Goal: Task Accomplishment & Management: Manage account settings

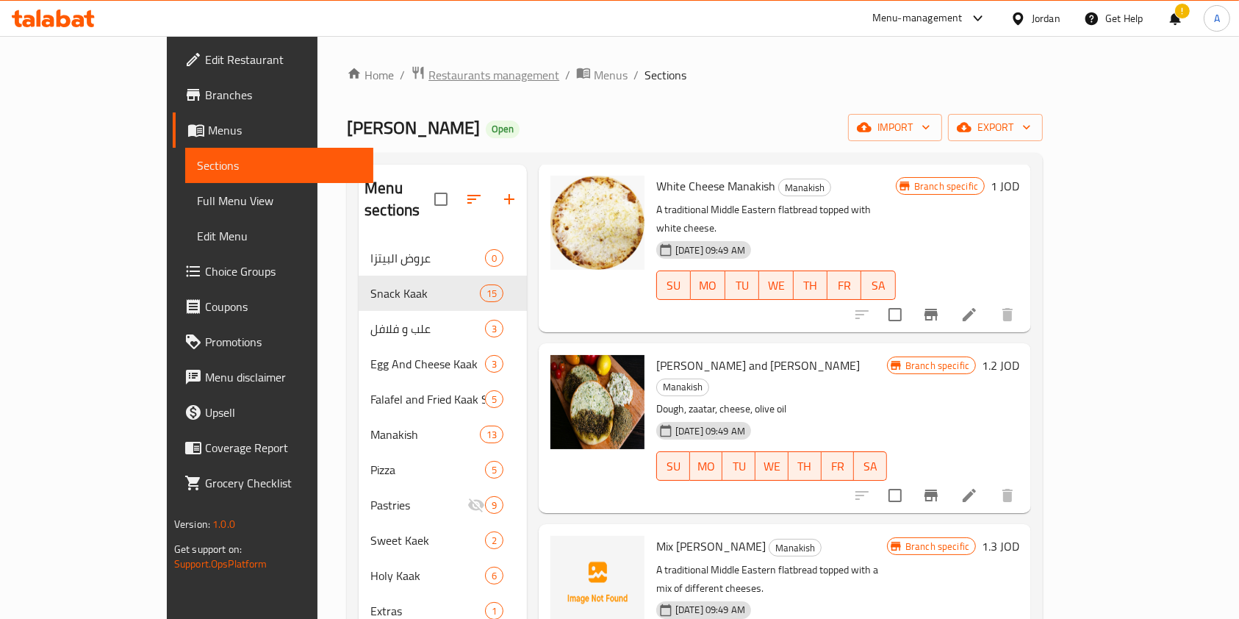
click at [428, 77] on span "Restaurants management" at bounding box center [493, 75] width 131 height 18
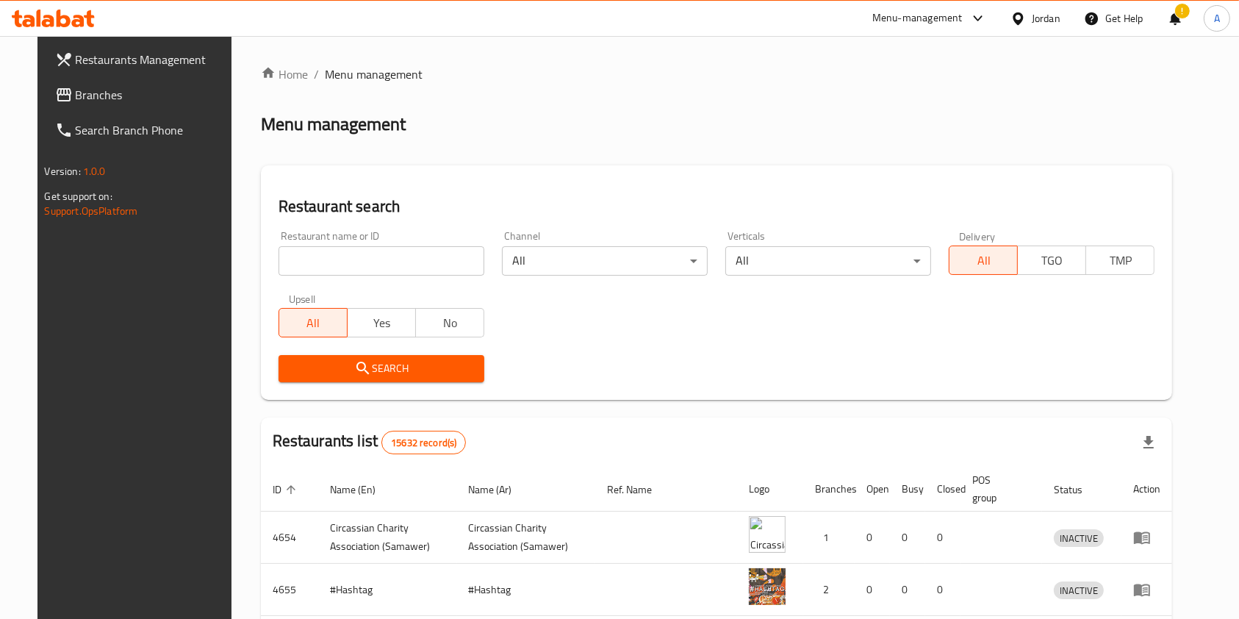
click at [339, 262] on input "search" at bounding box center [381, 260] width 206 height 29
type input "كروسان"
click button "Search" at bounding box center [381, 368] width 206 height 27
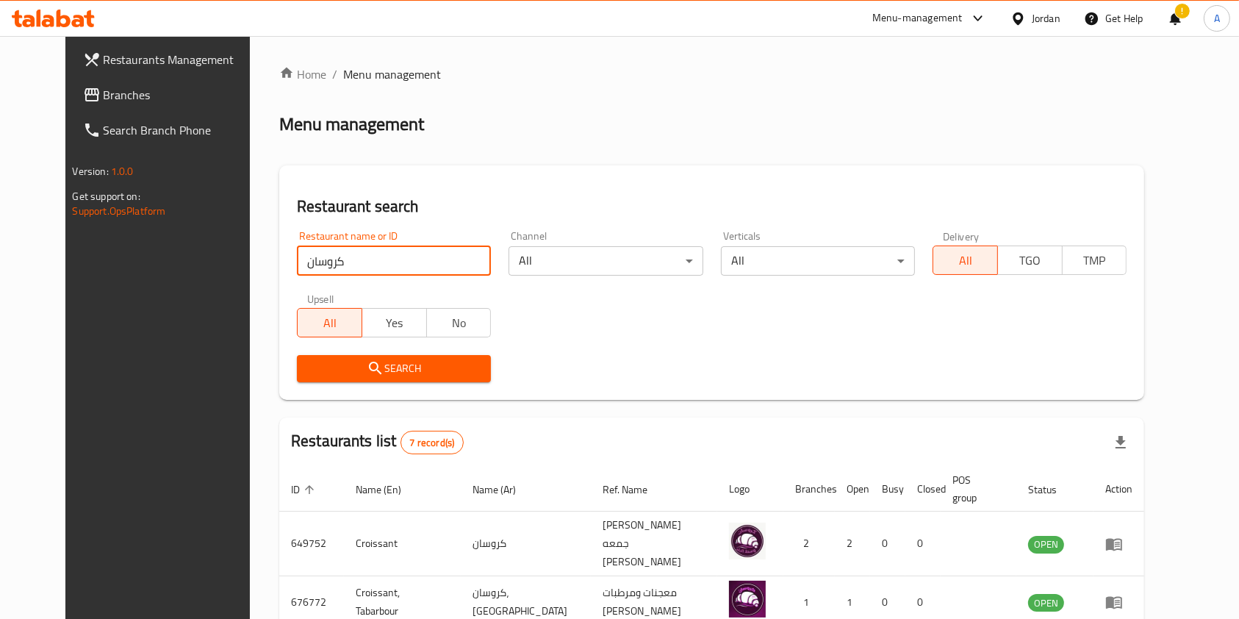
scroll to position [333, 0]
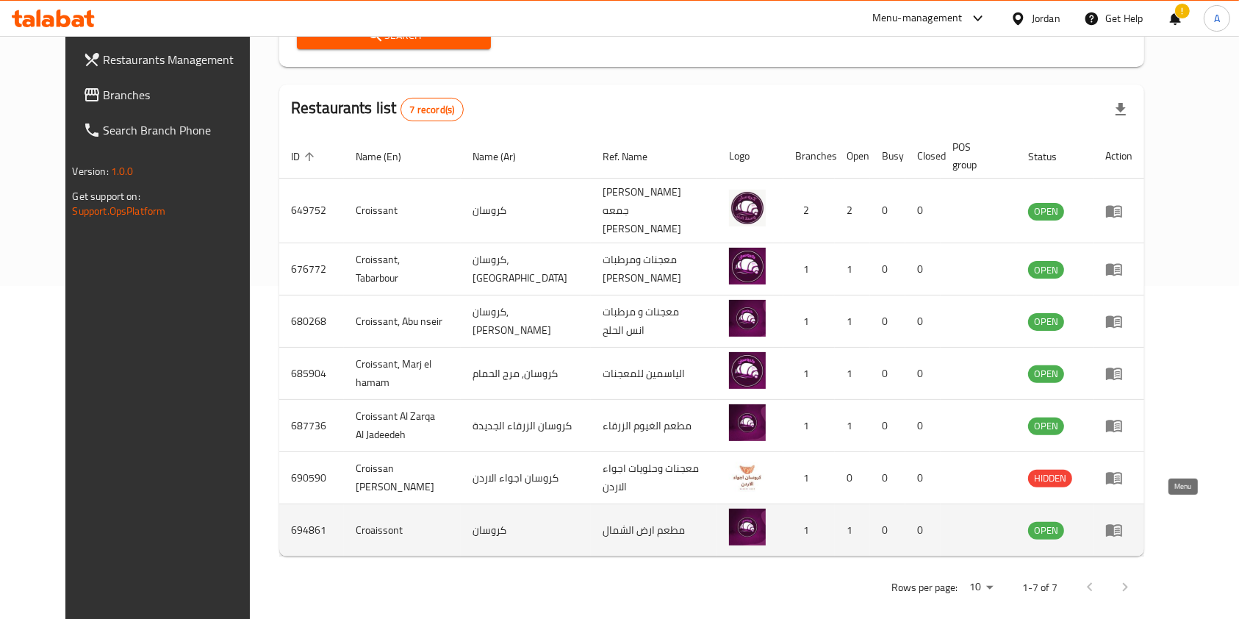
click at [1122, 525] on icon "enhanced table" at bounding box center [1114, 531] width 16 height 12
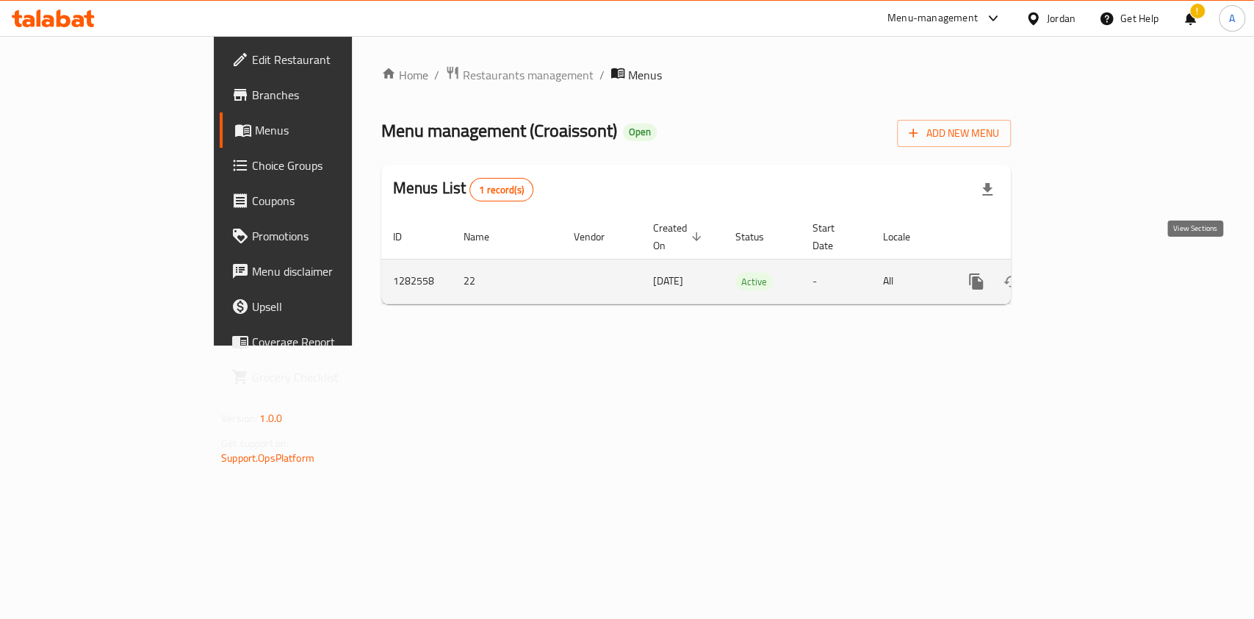
click at [1091, 273] on icon "enhanced table" at bounding box center [1082, 282] width 18 height 18
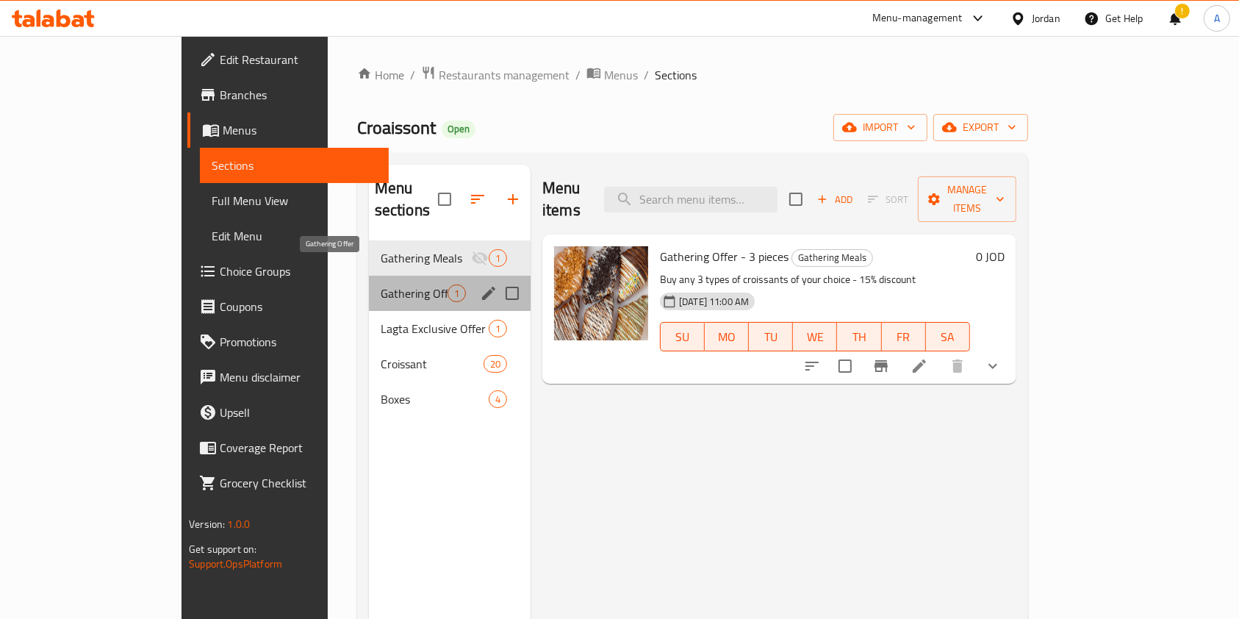
click at [381, 284] on span "Gathering Offer" at bounding box center [414, 293] width 67 height 18
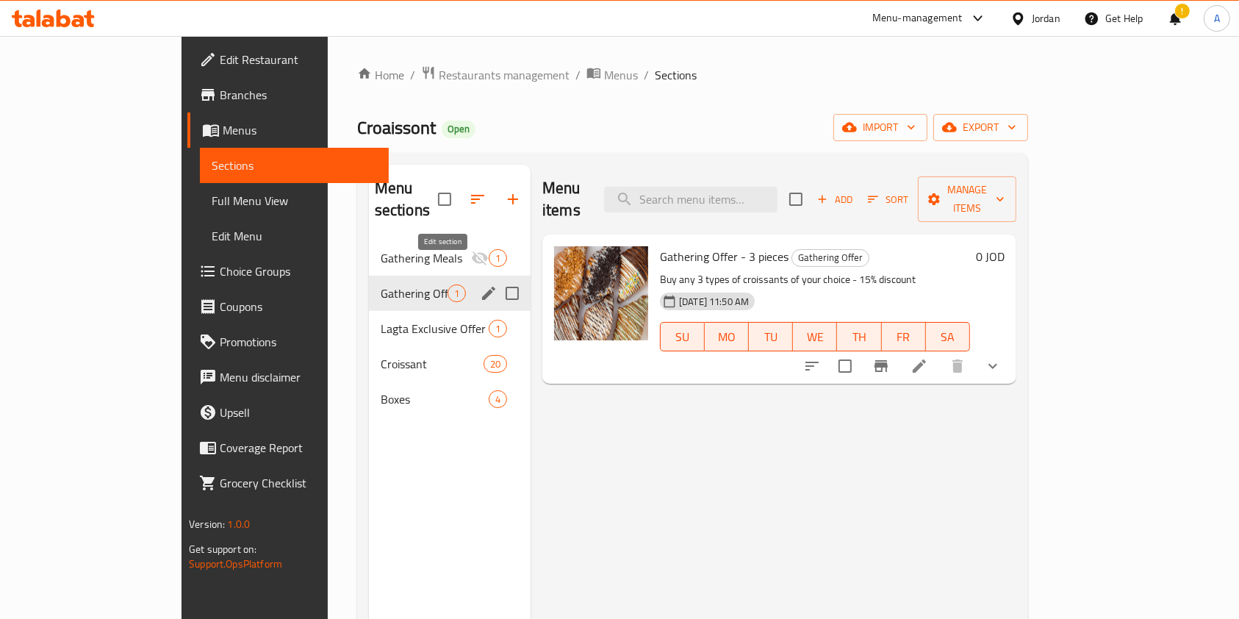
click at [480, 284] on icon "edit" at bounding box center [489, 293] width 18 height 18
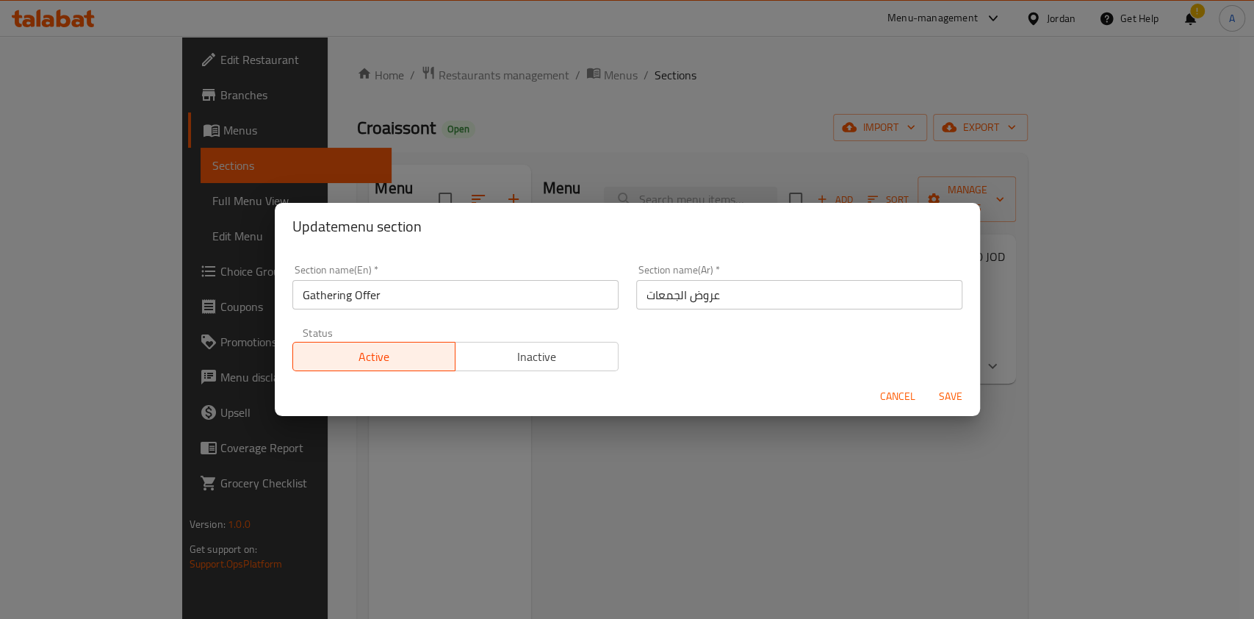
click at [531, 349] on span "Inactive" at bounding box center [536, 356] width 151 height 21
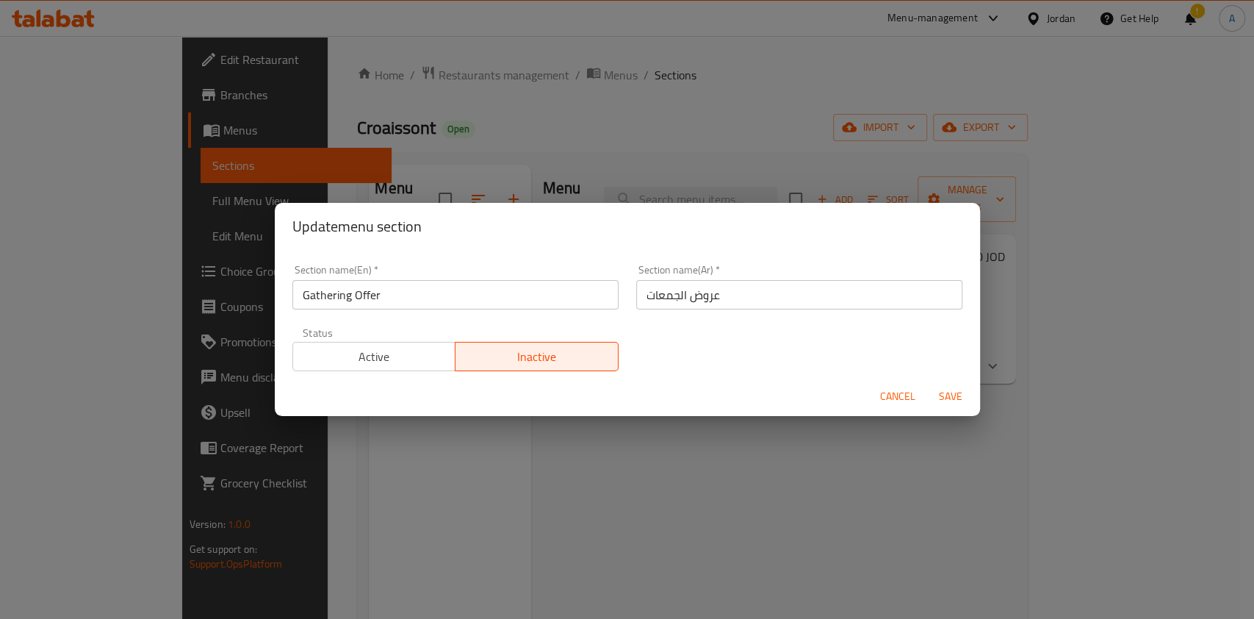
click at [952, 399] on span "Save" at bounding box center [950, 396] width 35 height 18
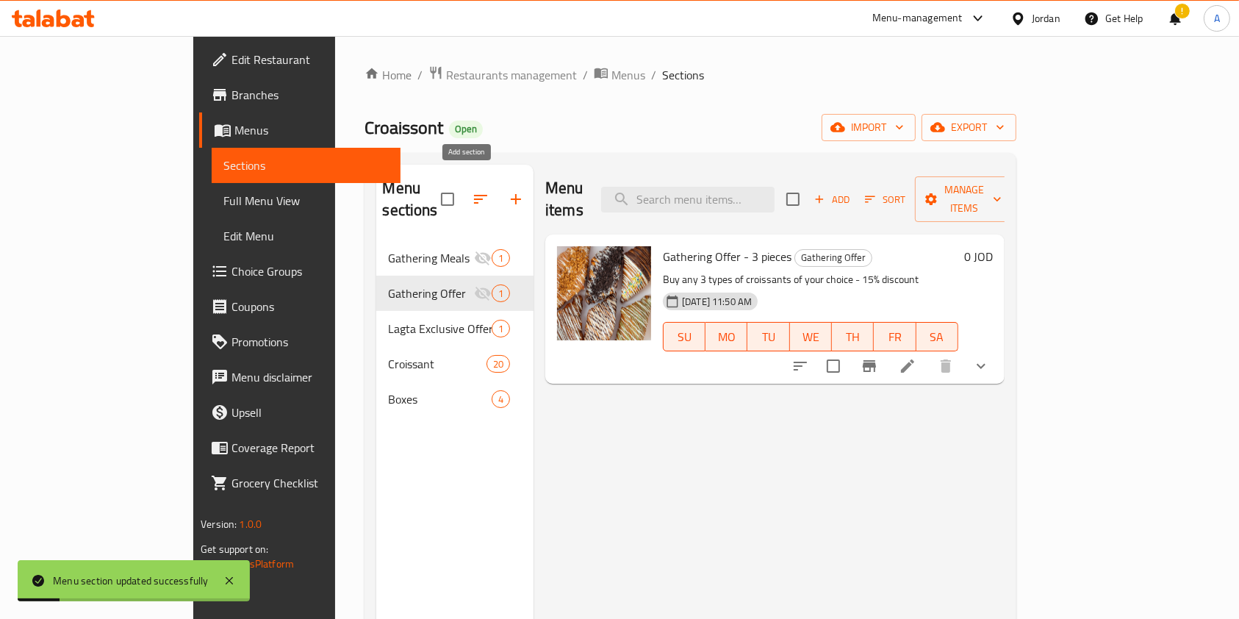
click at [507, 190] on icon "button" at bounding box center [516, 199] width 18 height 18
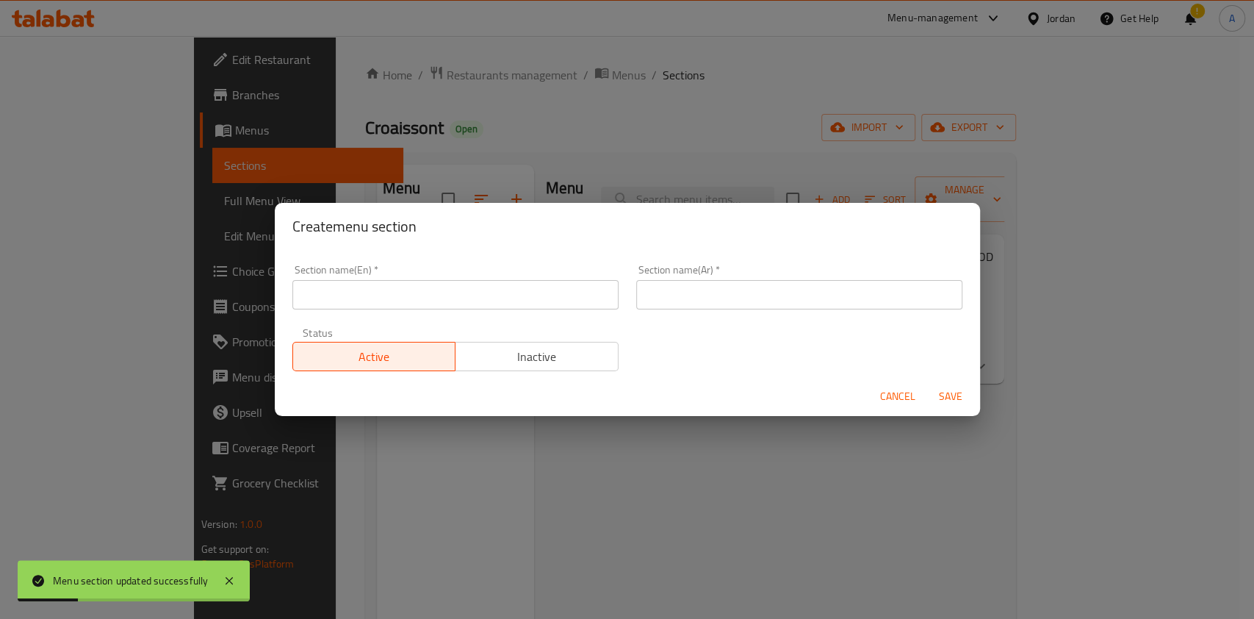
click at [356, 308] on input "text" at bounding box center [455, 294] width 326 height 29
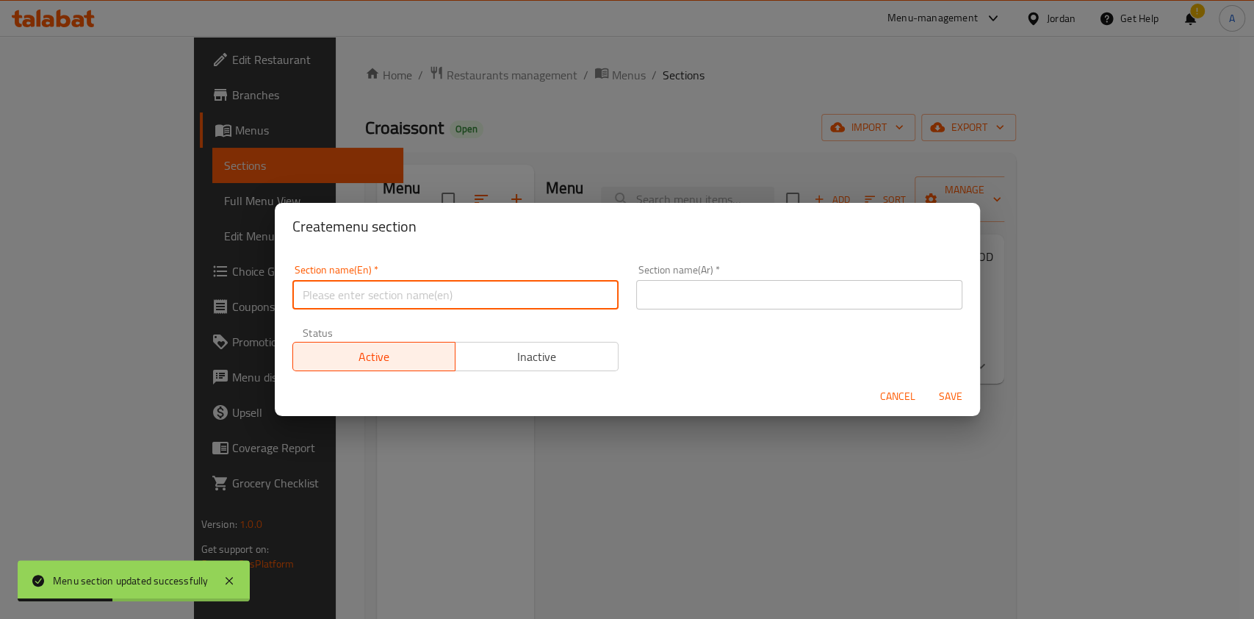
type input "["
type input "ل"
type input "Gathering Offer"
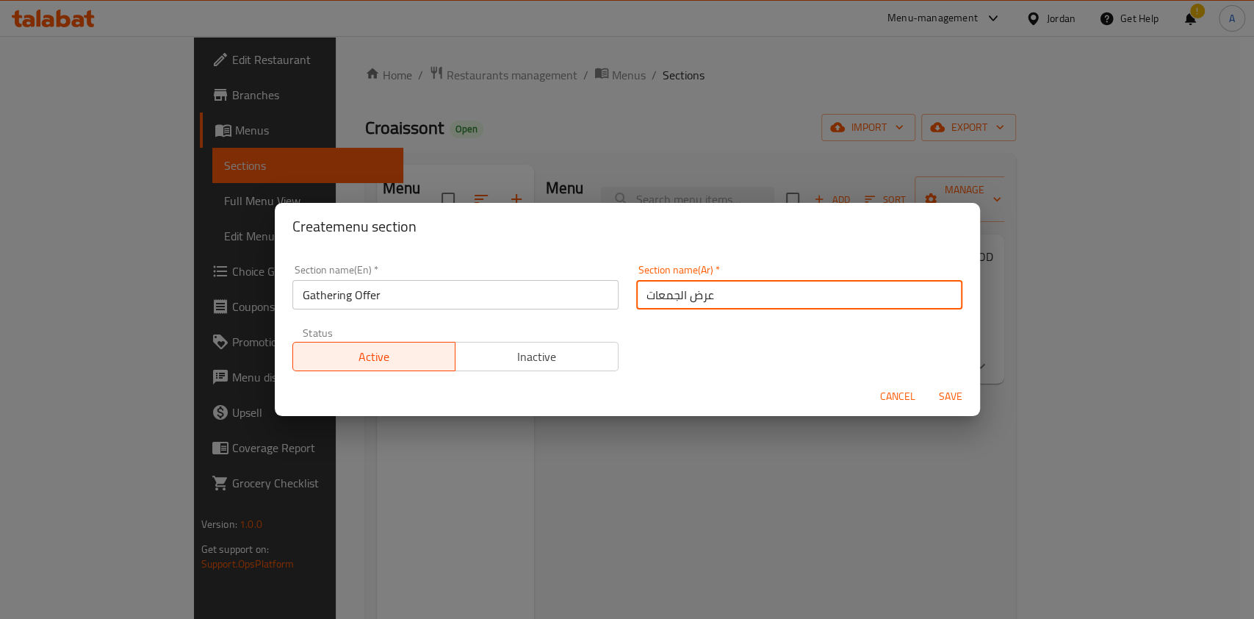
type input "عرض الجمعات"
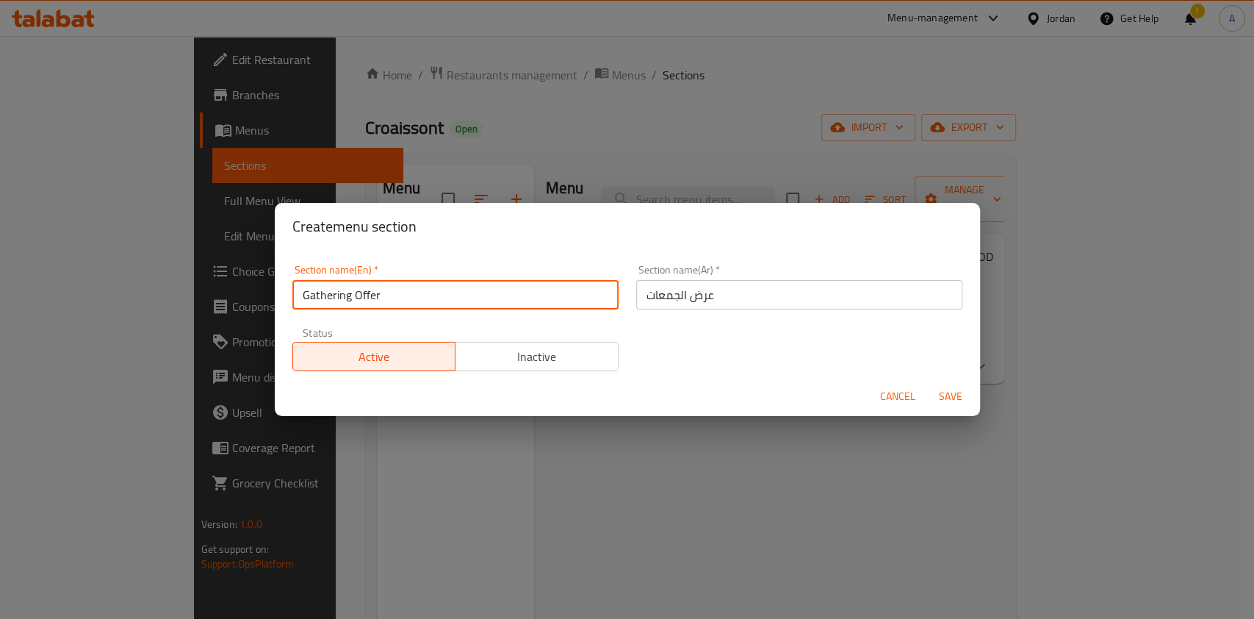
click at [392, 300] on input "Gathering Offer" at bounding box center [455, 294] width 326 height 29
type input "Gathering Offer.."
click at [962, 400] on span "Save" at bounding box center [950, 396] width 35 height 18
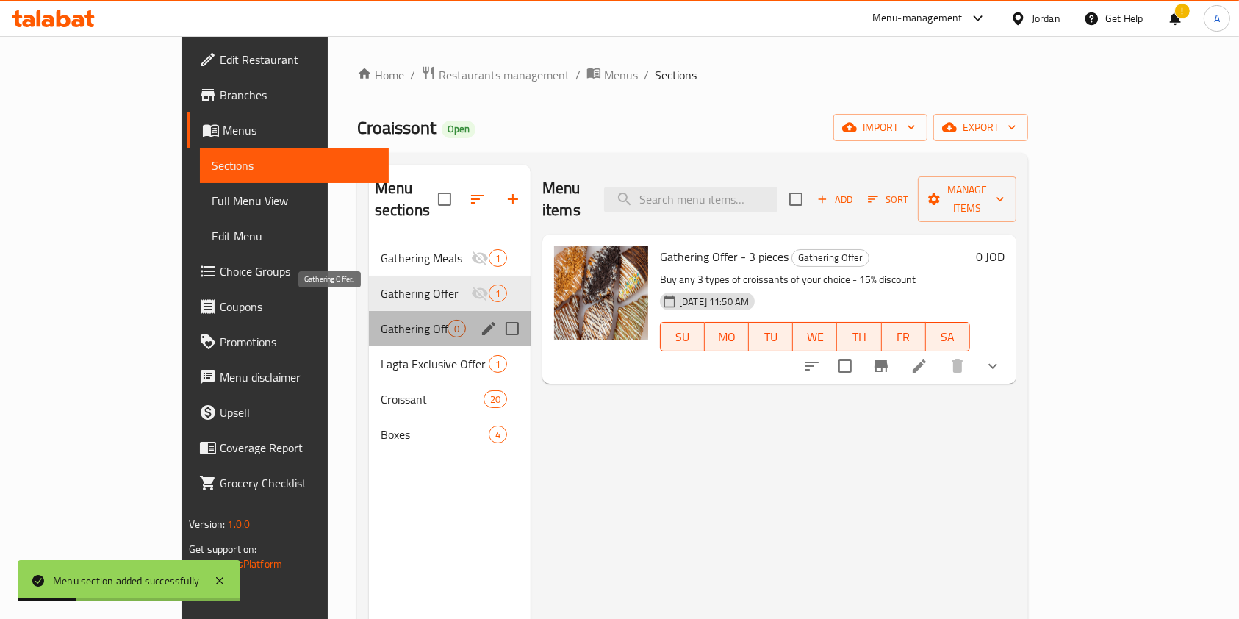
click at [399, 320] on span "Gathering Offer.." at bounding box center [414, 329] width 67 height 18
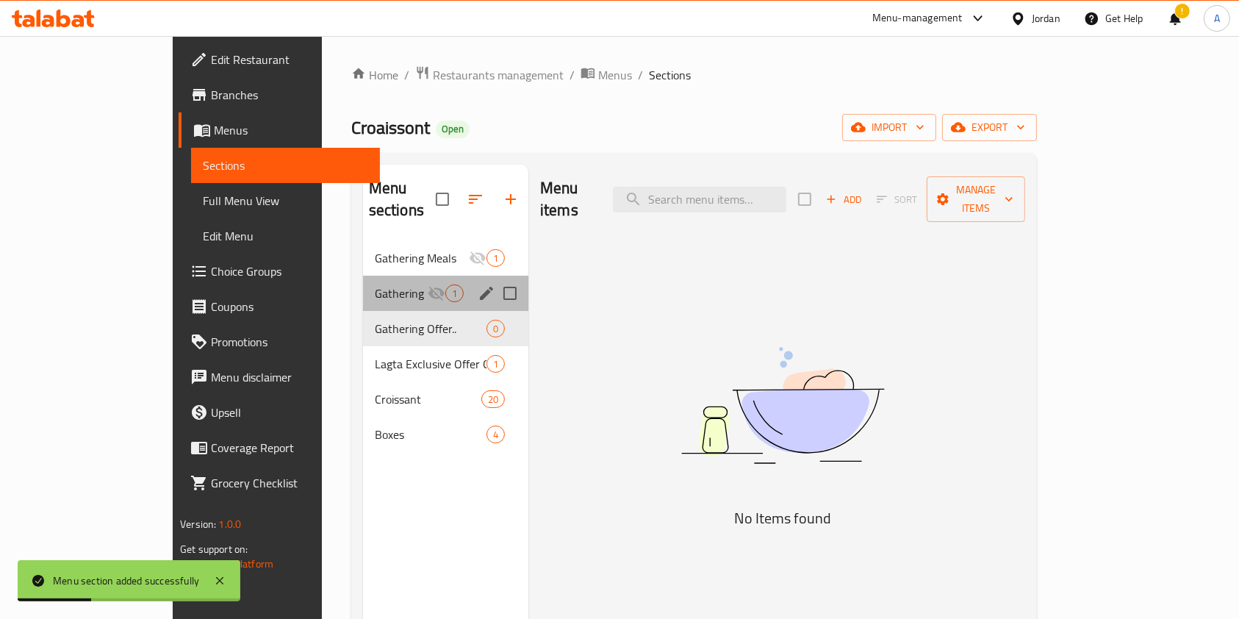
click at [375, 280] on div "Gathering Offer 1" at bounding box center [445, 293] width 165 height 35
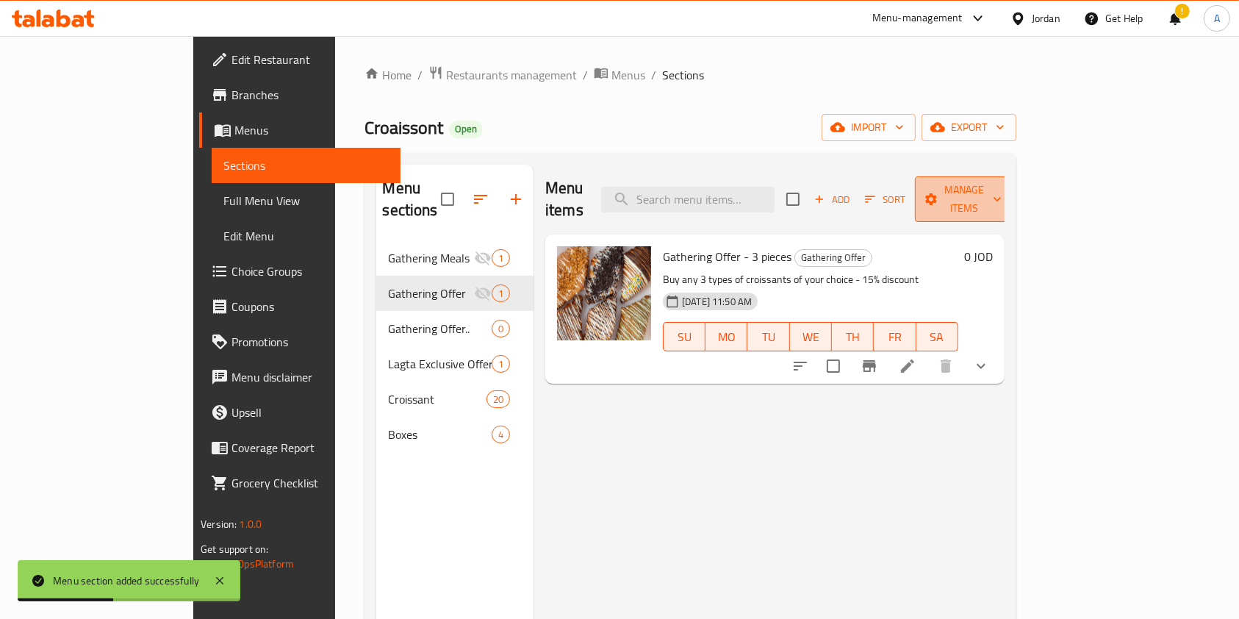
click at [1001, 194] on span "Manage items" at bounding box center [963, 199] width 75 height 37
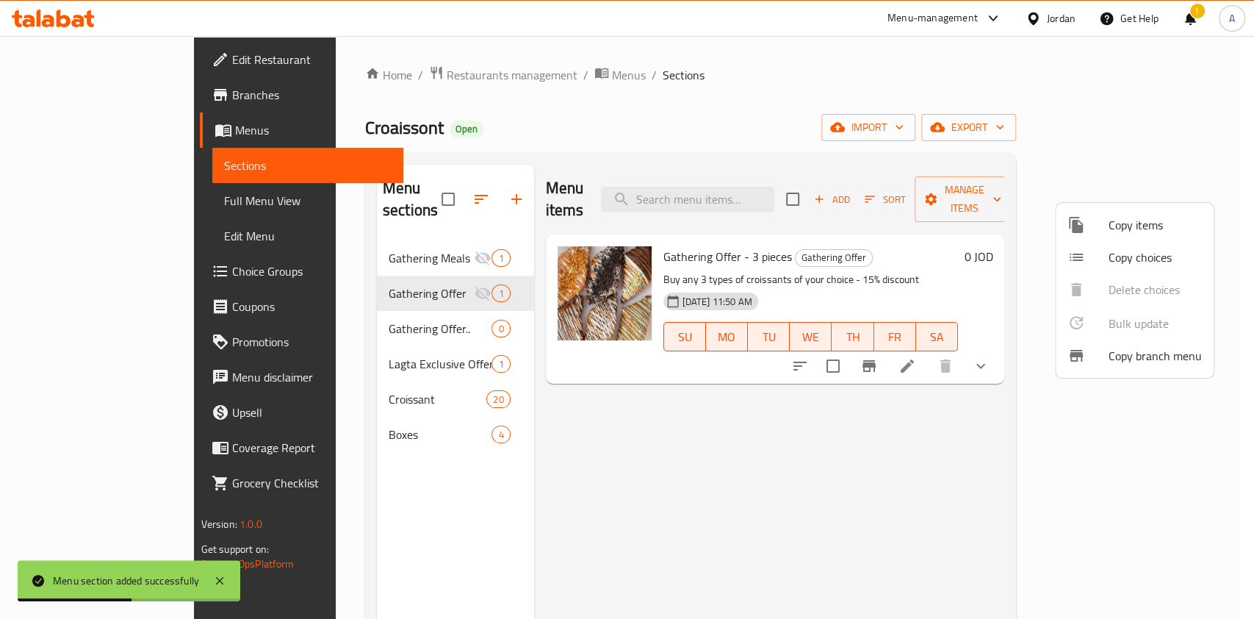
click at [1146, 234] on span "Copy items" at bounding box center [1155, 225] width 93 height 18
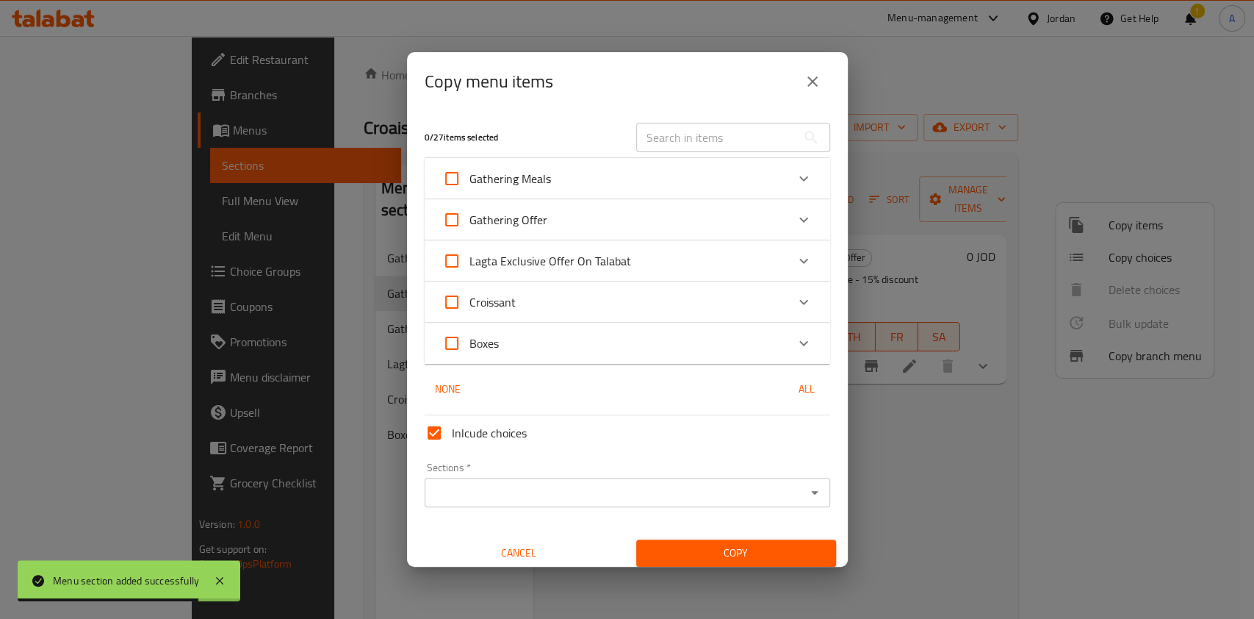
click at [750, 232] on div "Gathering Offer" at bounding box center [614, 219] width 344 height 35
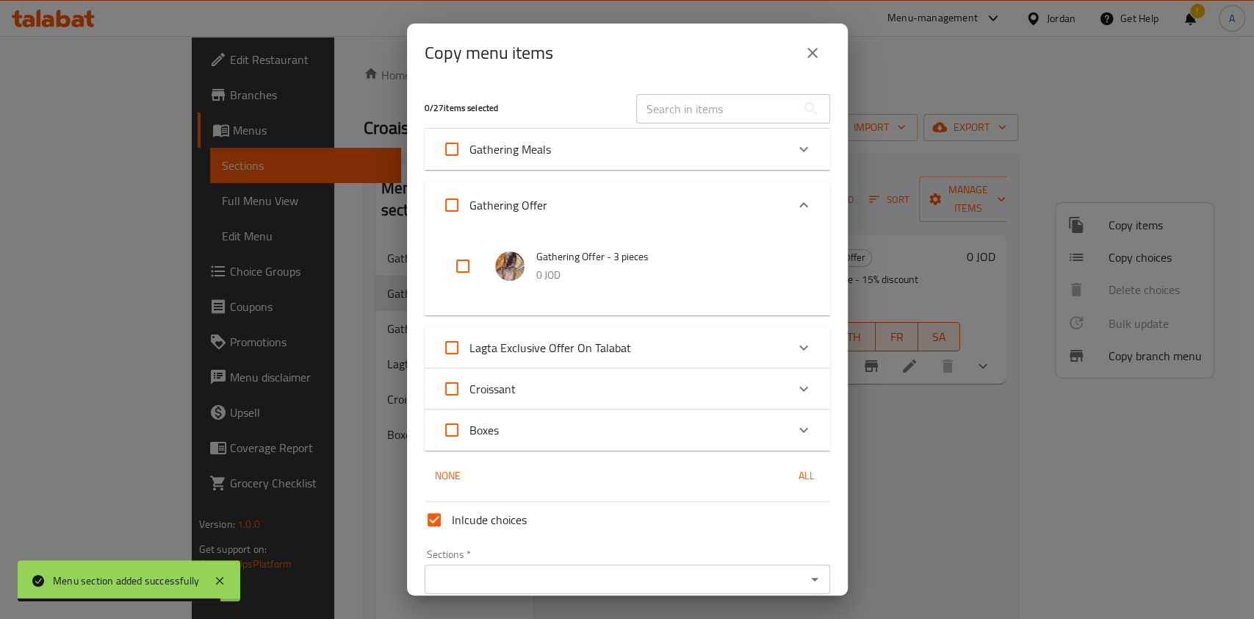
click at [442, 289] on li "Gathering Offer - 3 pieces 0 JOD" at bounding box center [627, 265] width 370 height 51
click at [462, 266] on input "checkbox" at bounding box center [462, 265] width 35 height 35
checkbox input "true"
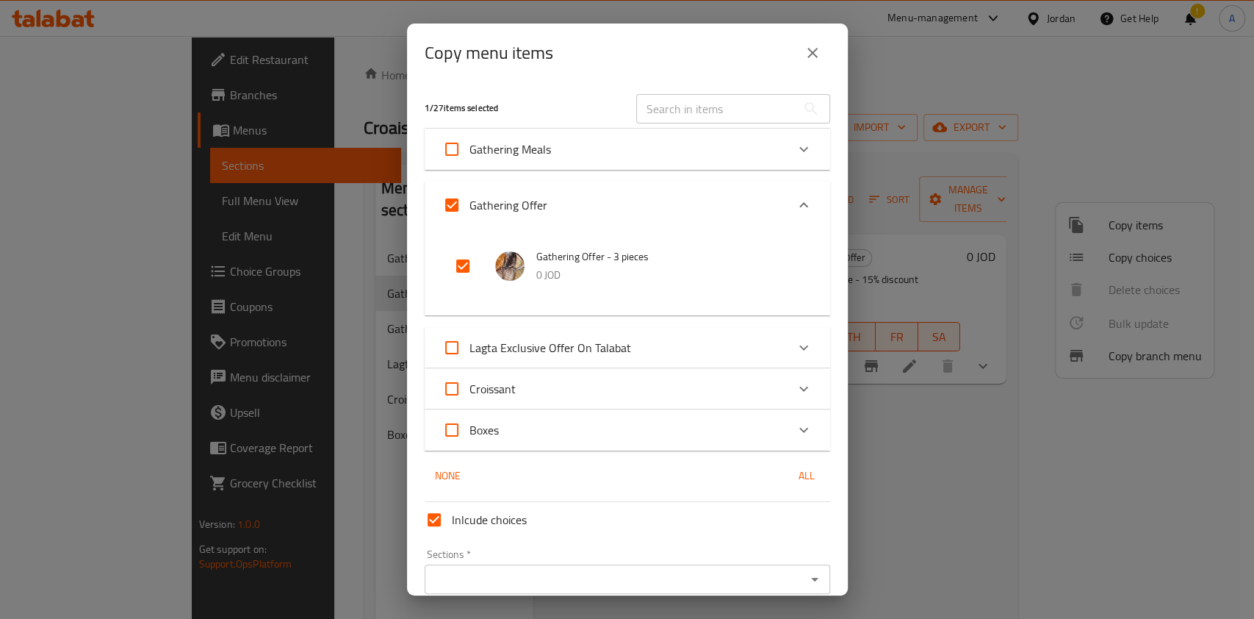
click at [493, 564] on div "Sections *" at bounding box center [628, 578] width 406 height 29
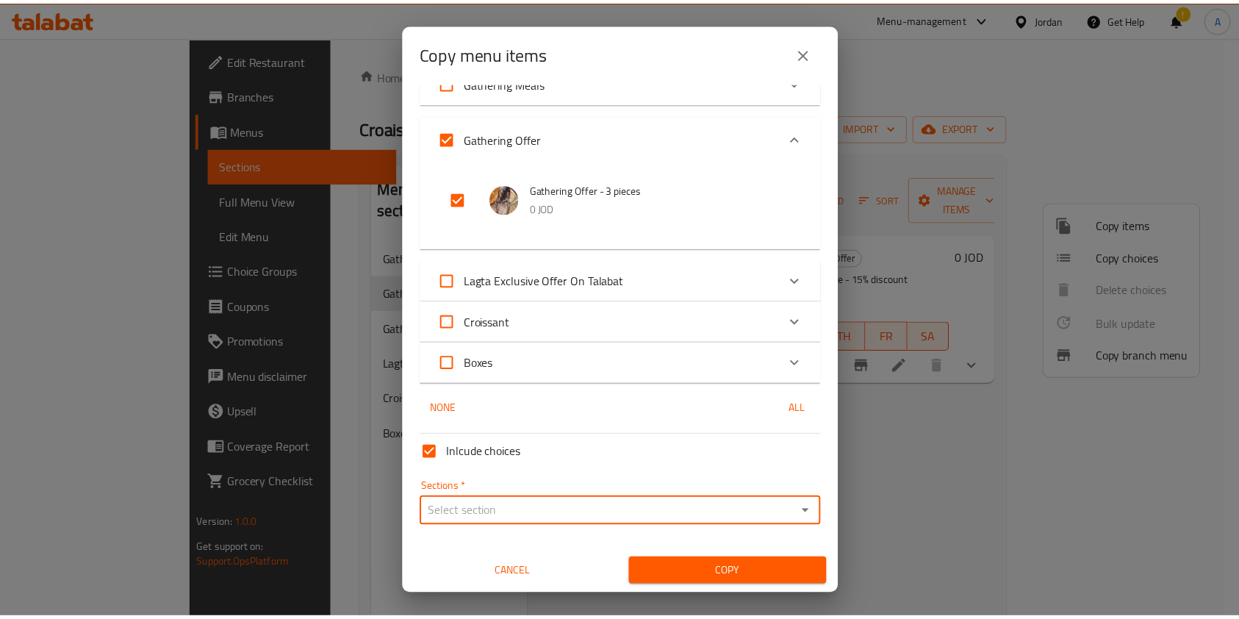
scroll to position [67, 0]
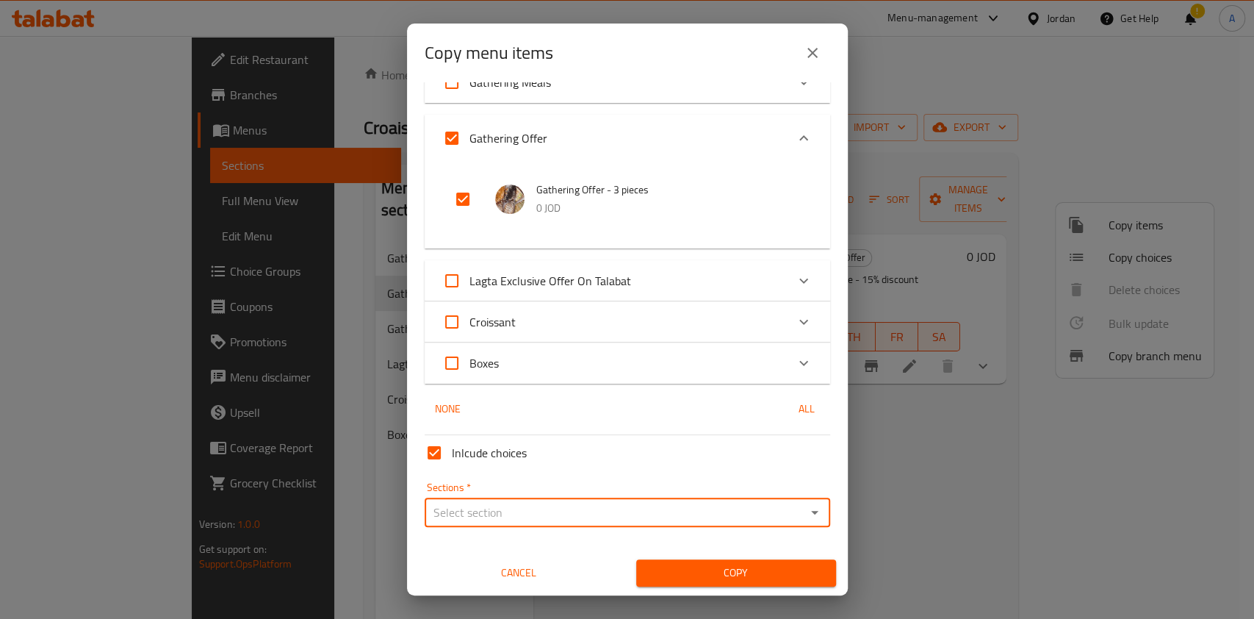
click at [547, 518] on input "Sections   *" at bounding box center [615, 512] width 372 height 21
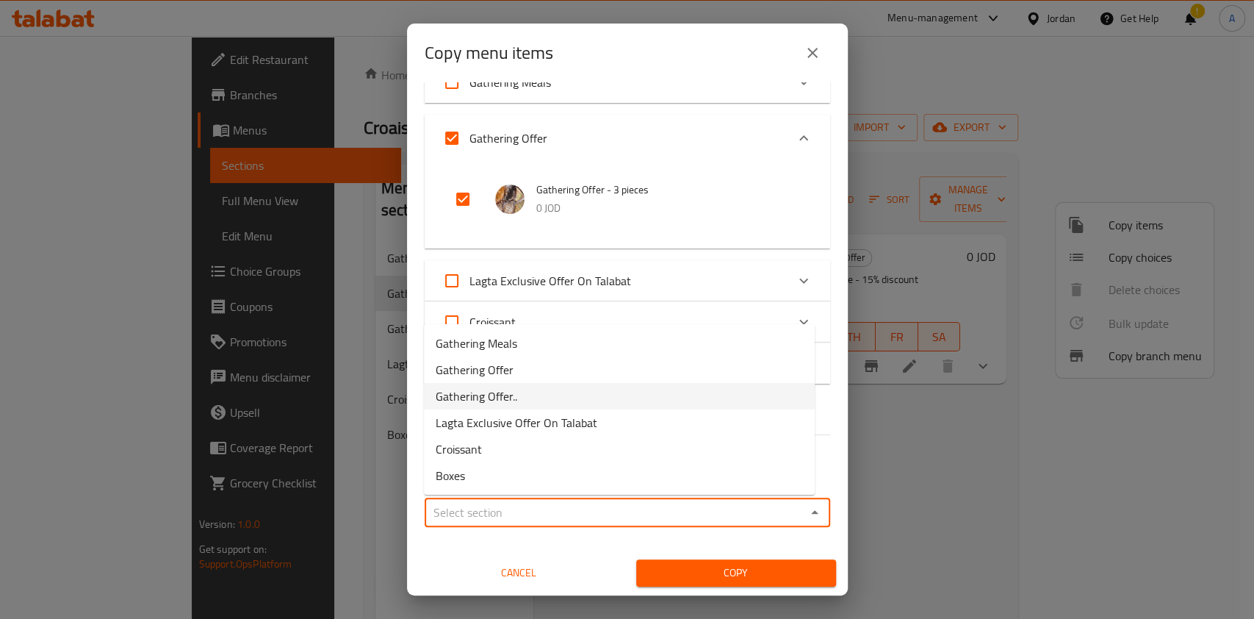
click at [505, 389] on span "Gathering Offer.." at bounding box center [477, 396] width 82 height 18
type input "Gathering Offer.."
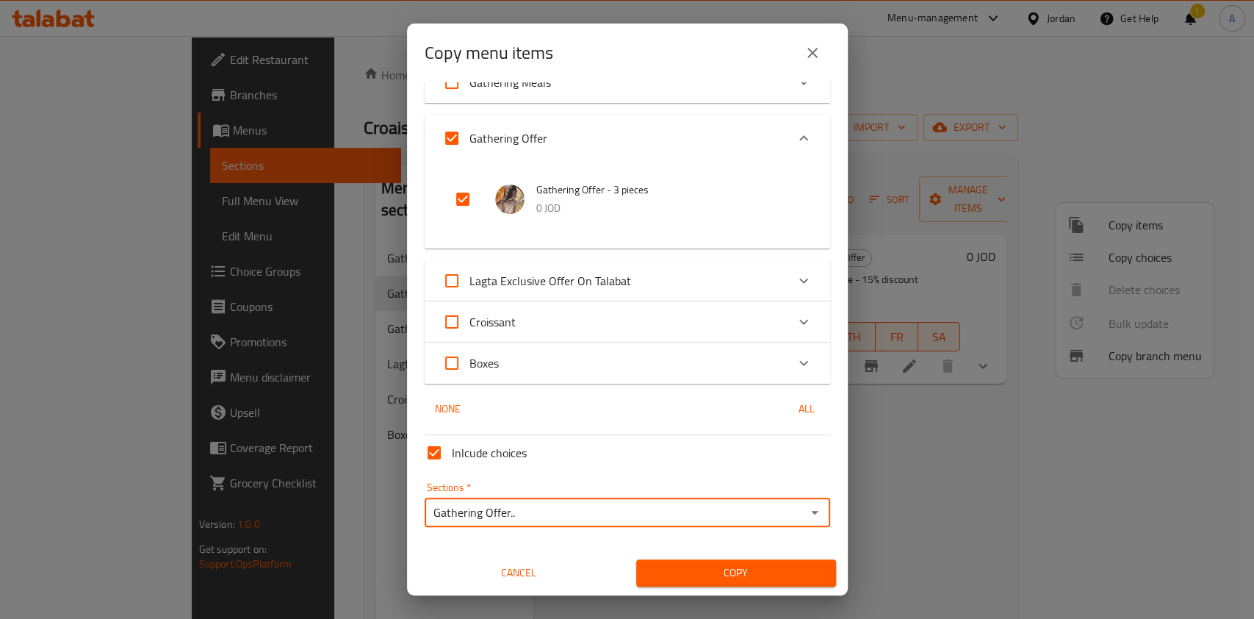
click at [691, 570] on span "Copy" at bounding box center [736, 573] width 176 height 18
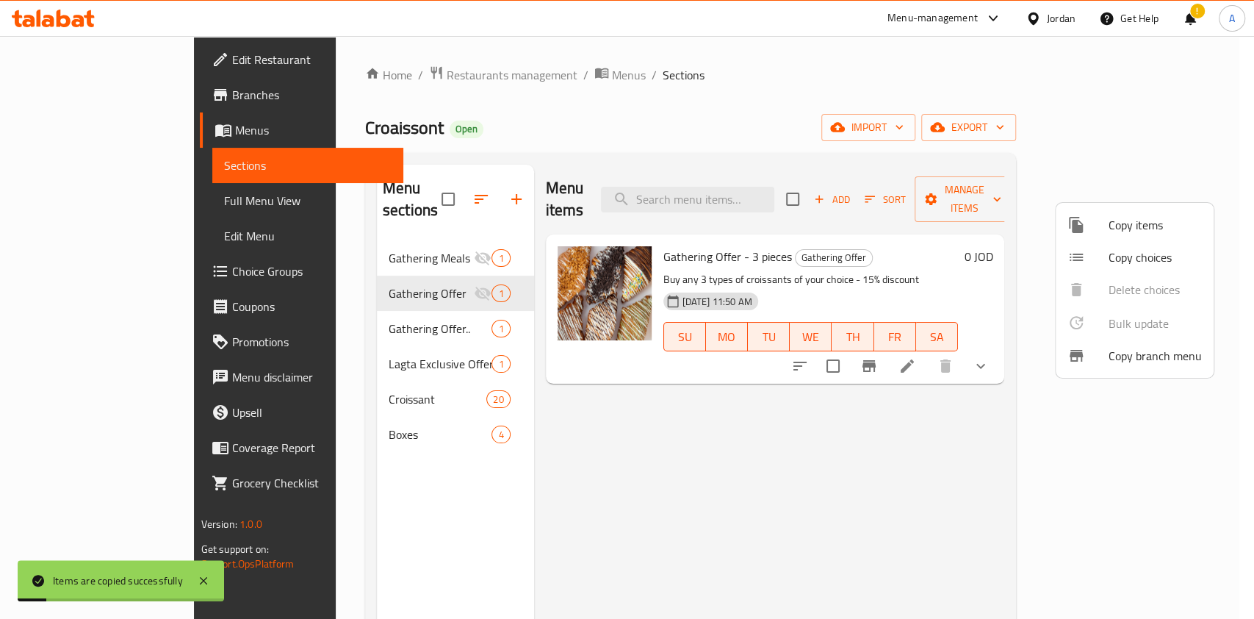
click at [702, 494] on div at bounding box center [627, 309] width 1254 height 619
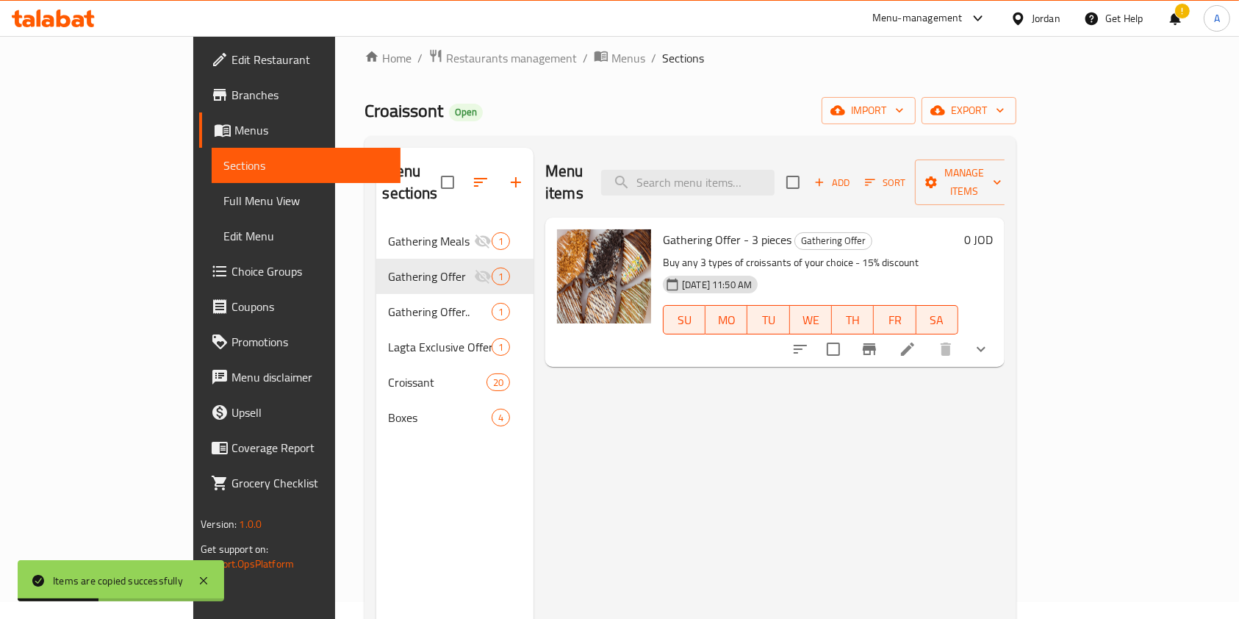
scroll to position [0, 0]
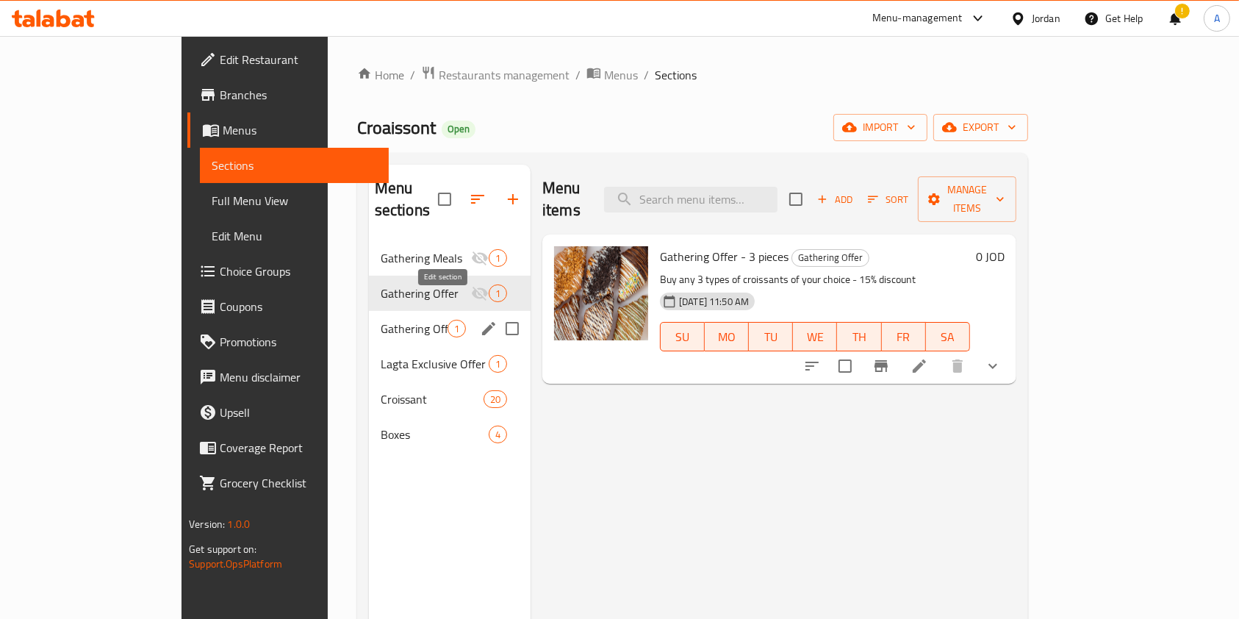
click at [480, 320] on icon "edit" at bounding box center [489, 329] width 18 height 18
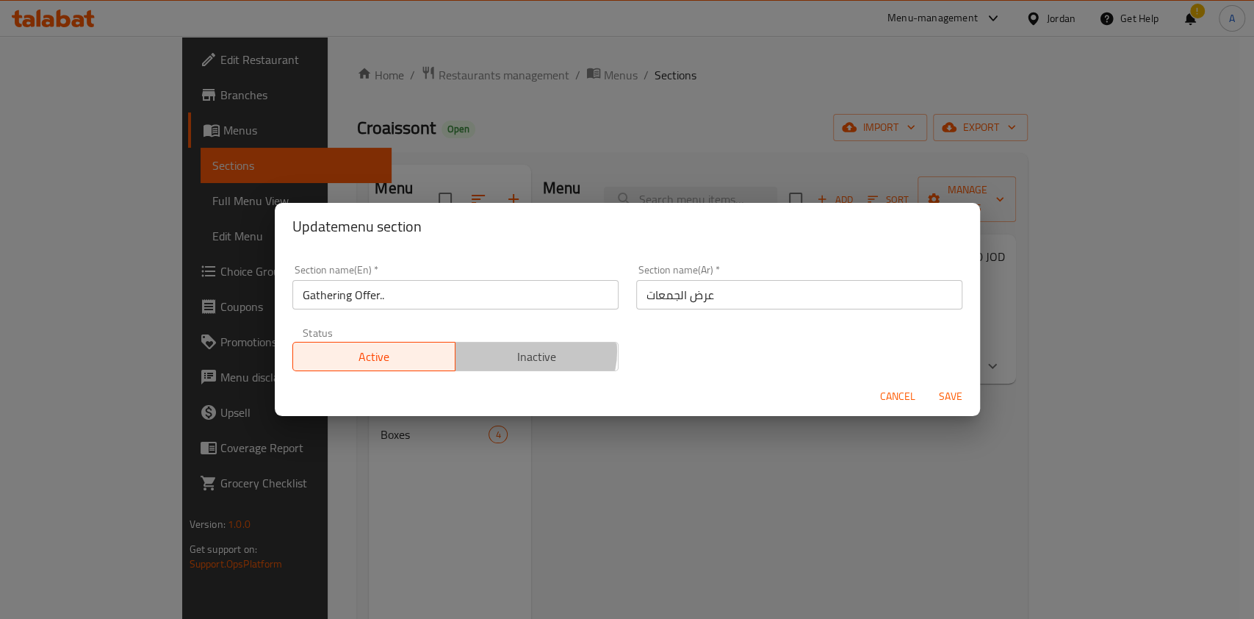
click at [525, 351] on span "Inactive" at bounding box center [536, 356] width 151 height 21
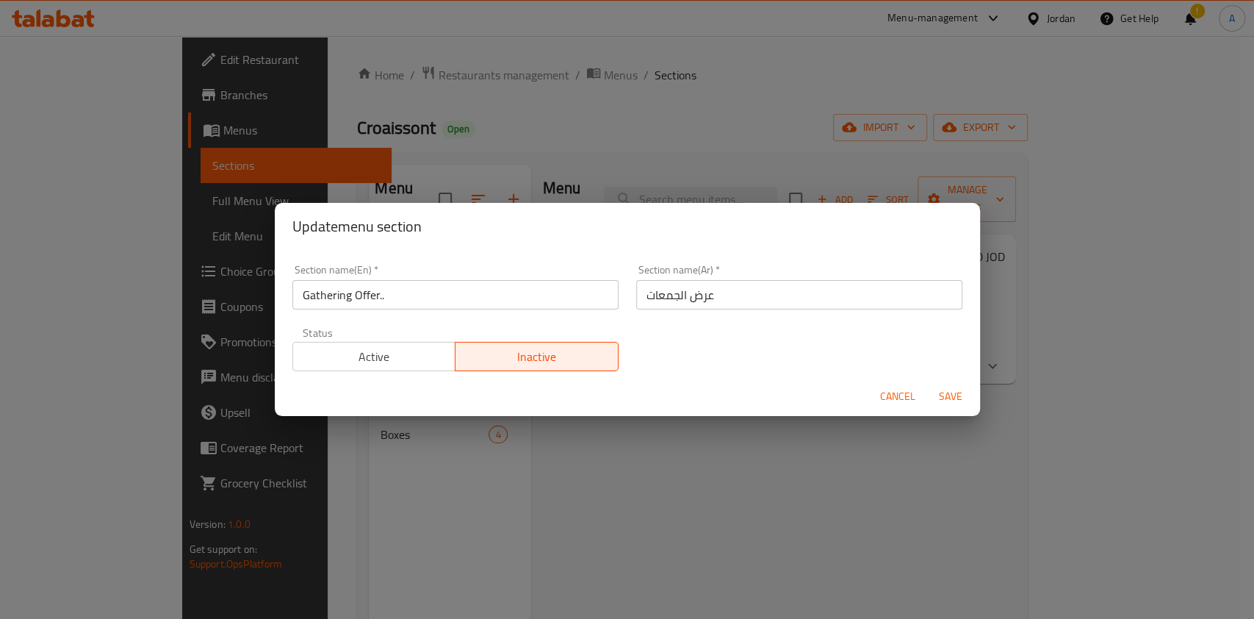
click at [958, 397] on span "Save" at bounding box center [950, 396] width 35 height 18
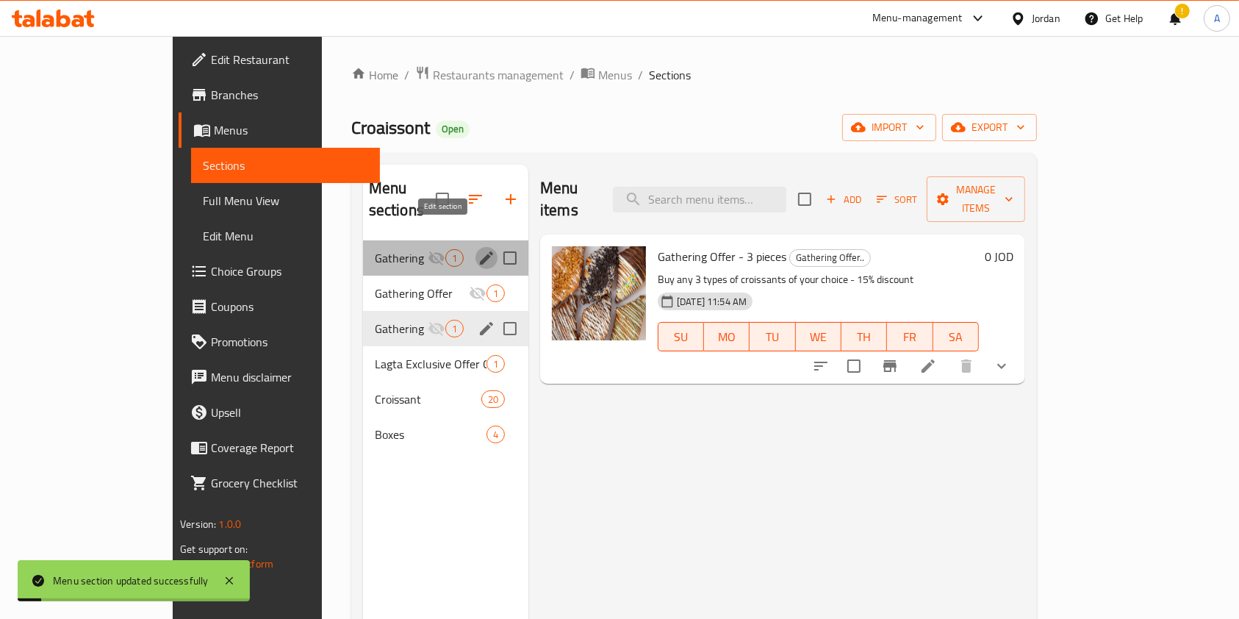
click at [480, 251] on icon "edit" at bounding box center [486, 257] width 13 height 13
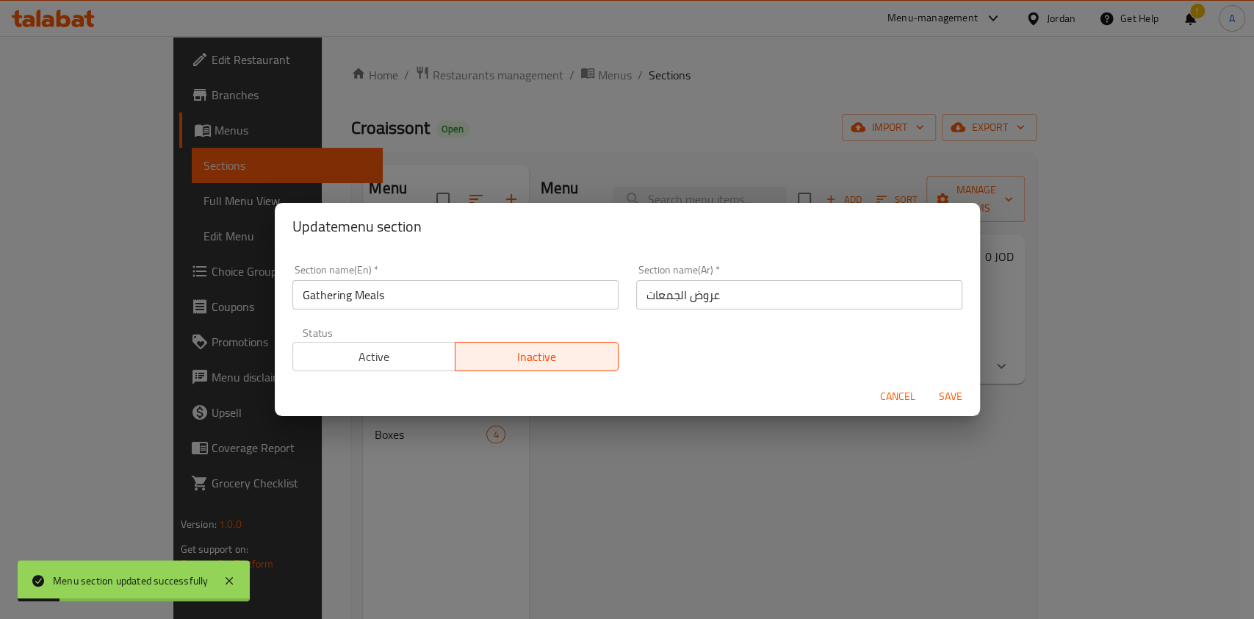
click at [406, 351] on span "Active" at bounding box center [374, 356] width 151 height 21
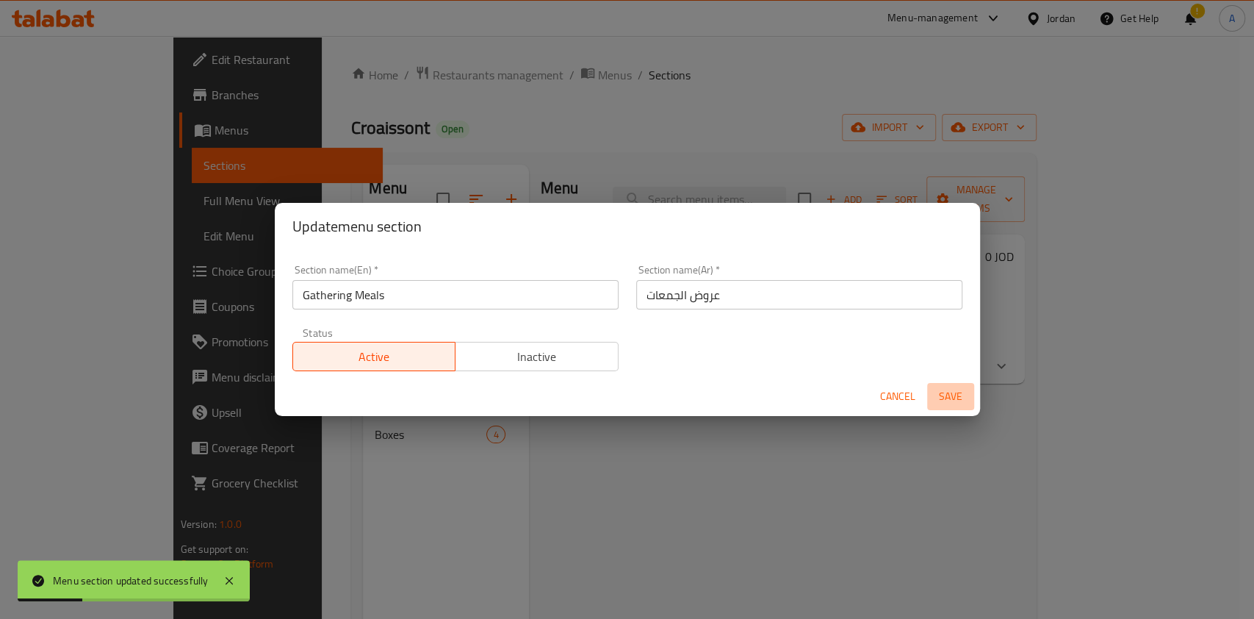
click at [940, 397] on span "Save" at bounding box center [950, 396] width 35 height 18
